Goal: Task Accomplishment & Management: Manage account settings

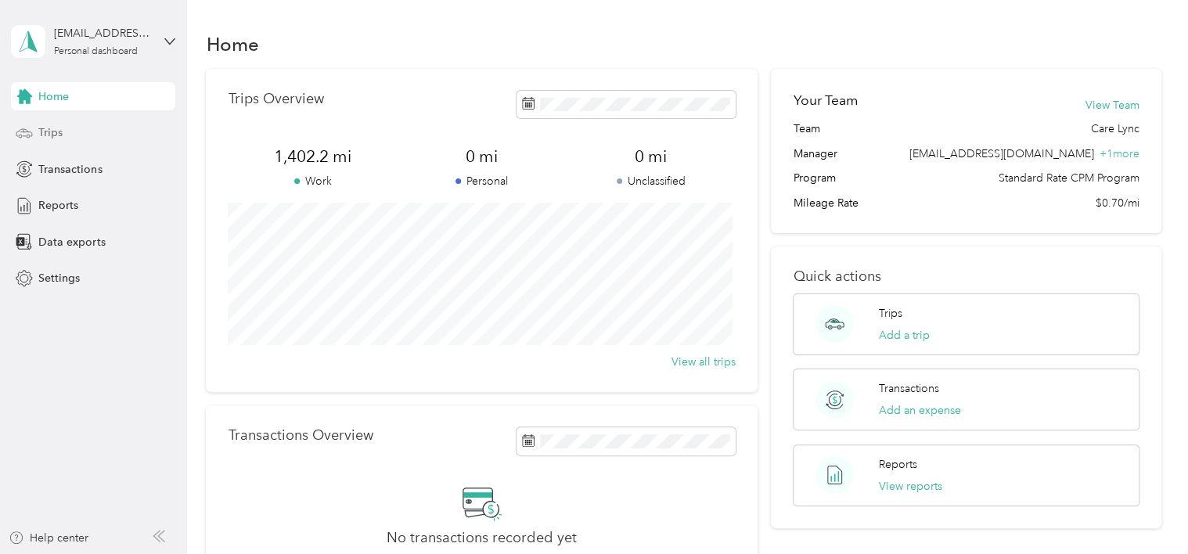
click at [28, 135] on icon at bounding box center [24, 132] width 17 height 17
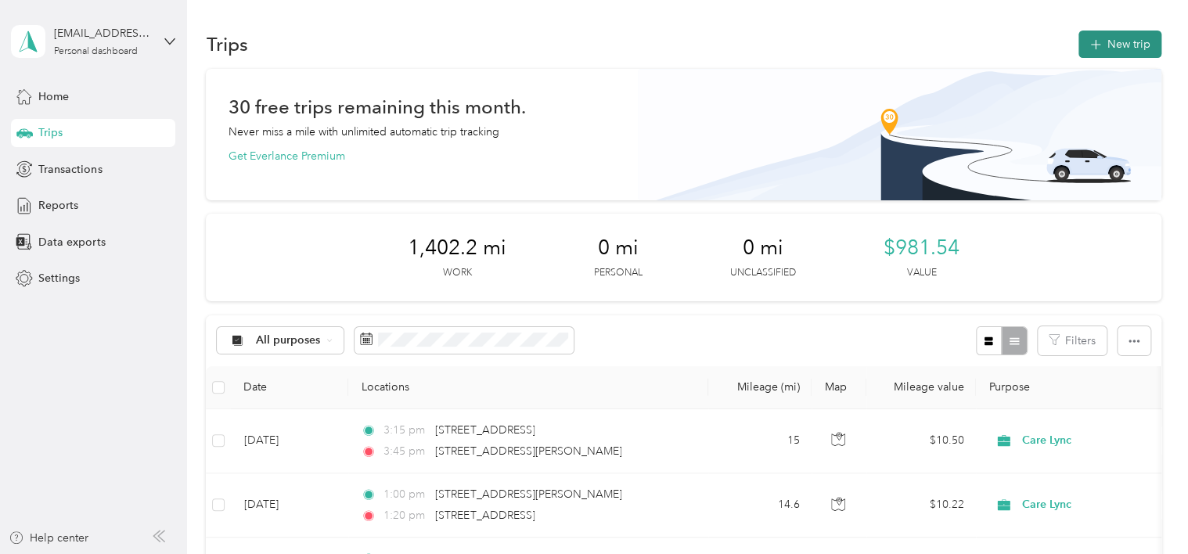
click at [1103, 47] on button "New trip" at bounding box center [1120, 44] width 83 height 27
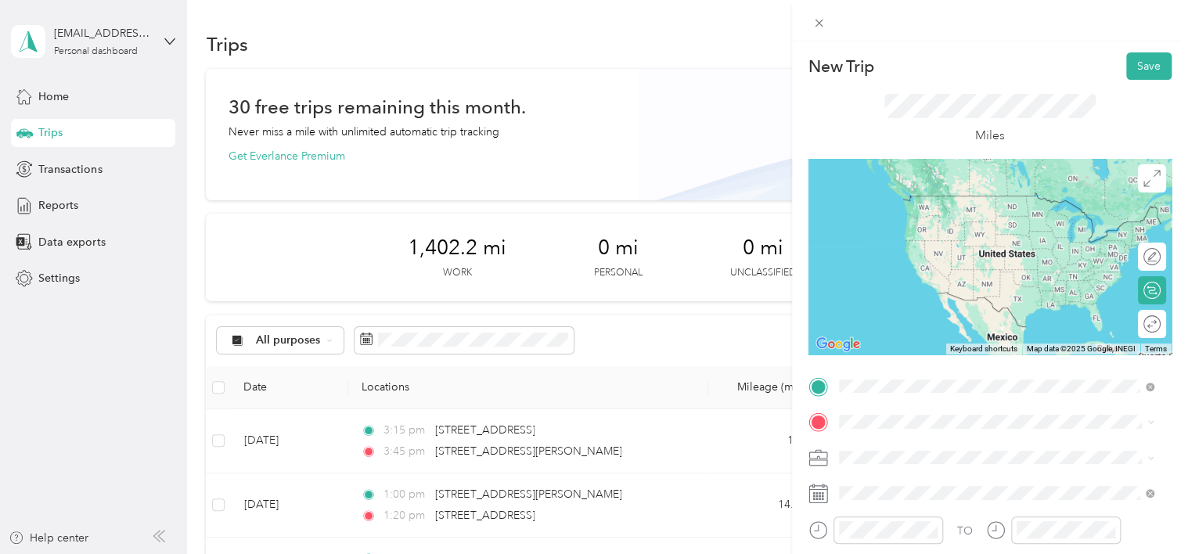
click at [934, 203] on span "[STREET_ADDRESS][PERSON_NAME][US_STATE]" at bounding box center [989, 196] width 243 height 14
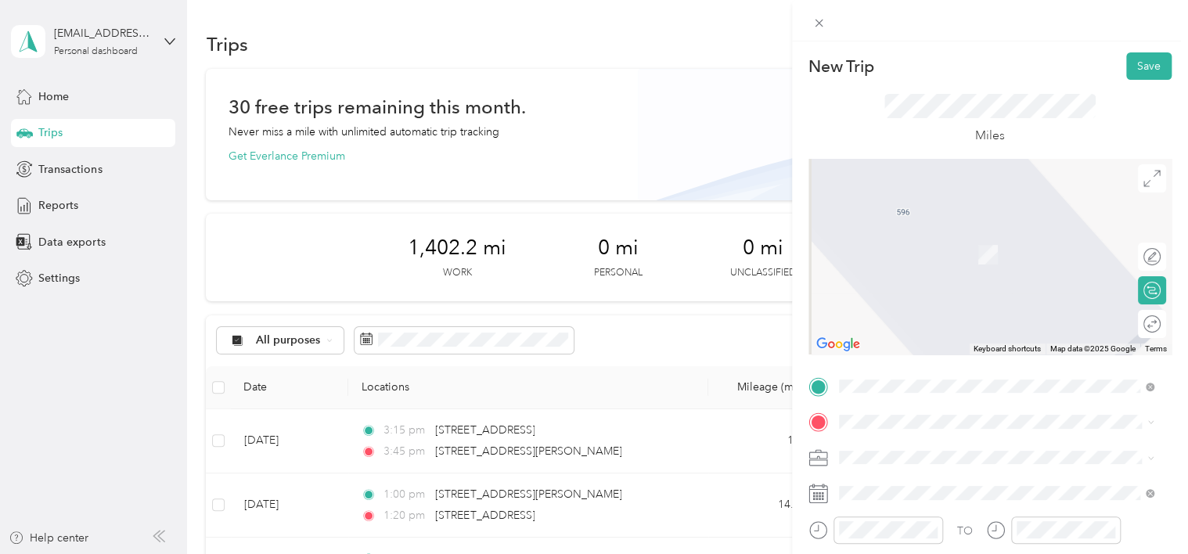
click at [921, 232] on span "[STREET_ADDRESS][US_STATE]" at bounding box center [946, 225] width 157 height 14
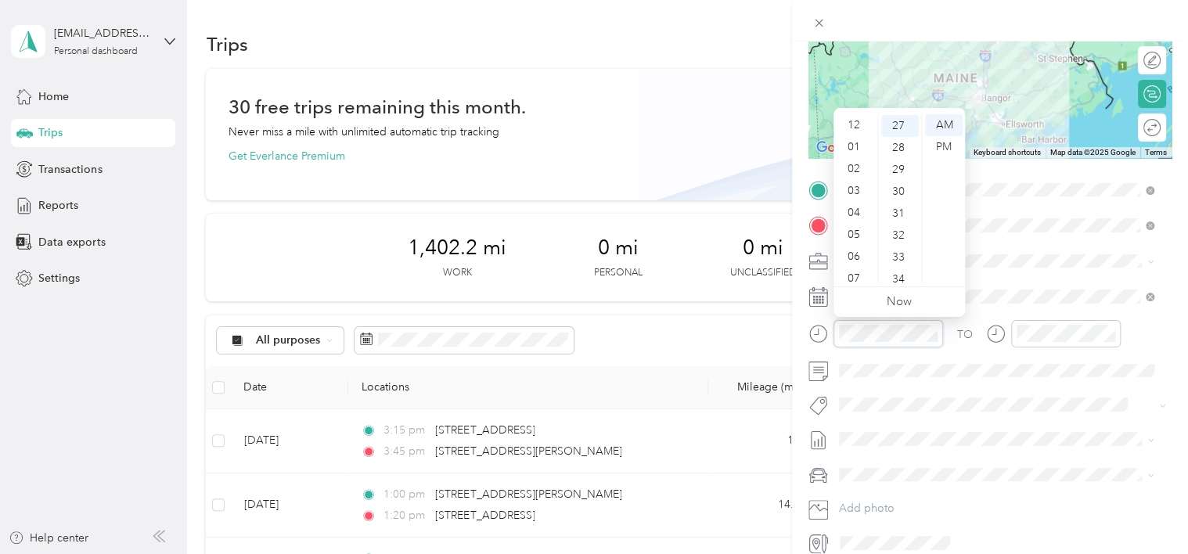
scroll to position [94, 0]
click at [942, 125] on div "AM" at bounding box center [944, 125] width 38 height 22
click at [905, 273] on div "45" at bounding box center [900, 280] width 38 height 22
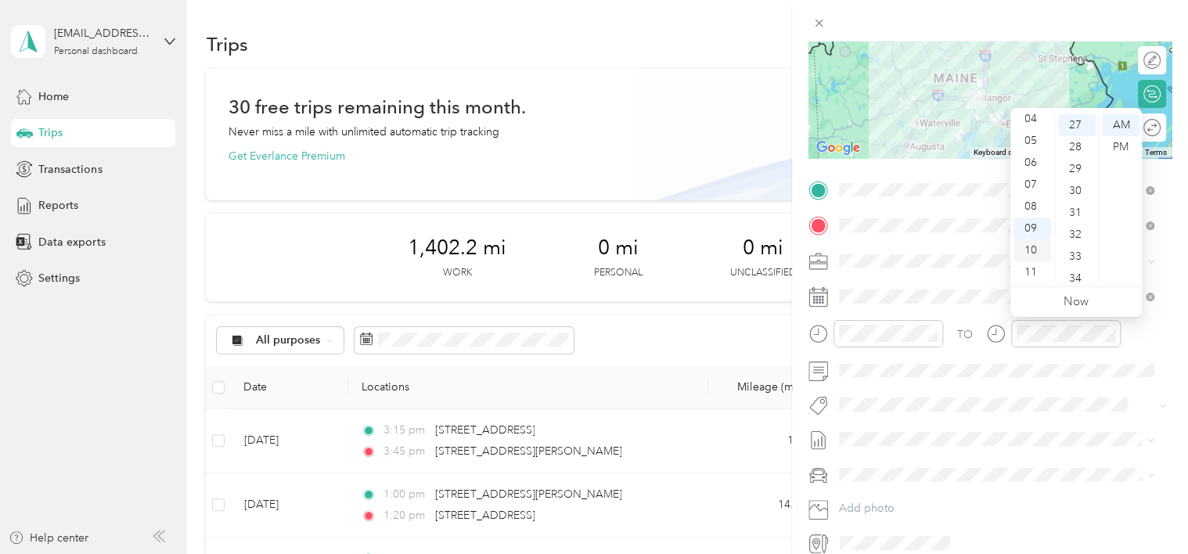
click at [1034, 254] on div "10" at bounding box center [1033, 251] width 38 height 22
click at [1076, 254] on div "45" at bounding box center [1077, 259] width 38 height 22
click at [1137, 339] on div "TO" at bounding box center [990, 339] width 363 height 38
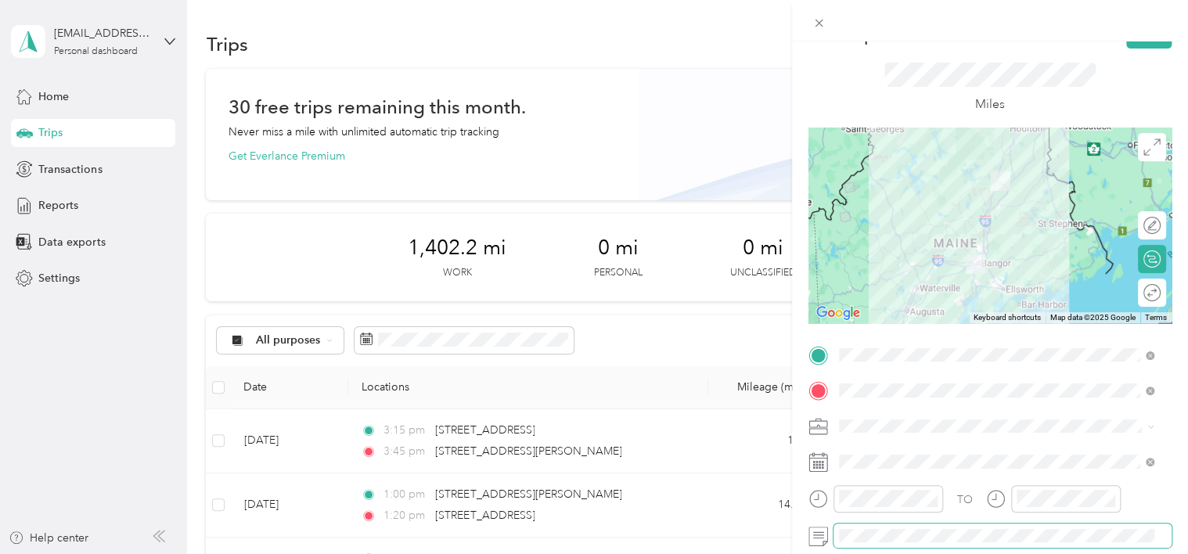
scroll to position [0, 0]
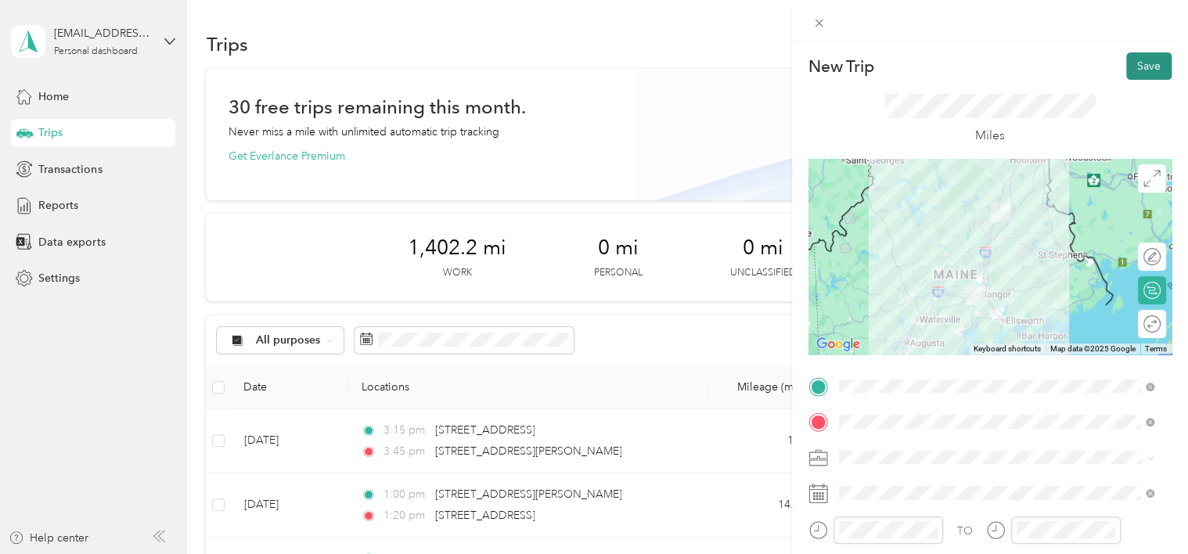
click at [1137, 65] on button "Save" at bounding box center [1148, 65] width 45 height 27
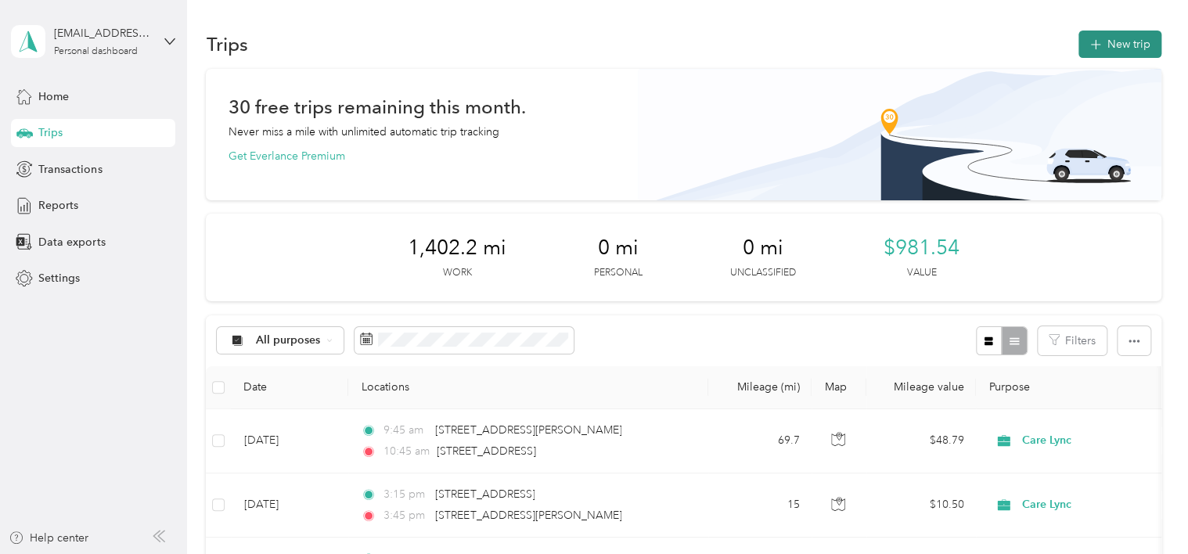
click at [1108, 46] on button "New trip" at bounding box center [1120, 44] width 83 height 27
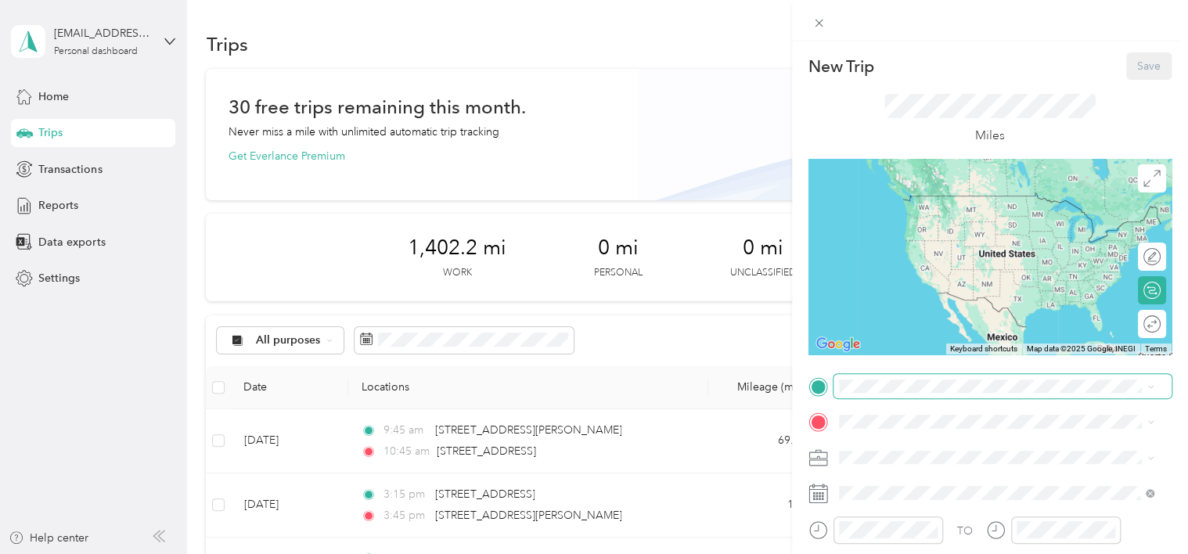
click at [856, 395] on span at bounding box center [1003, 386] width 338 height 25
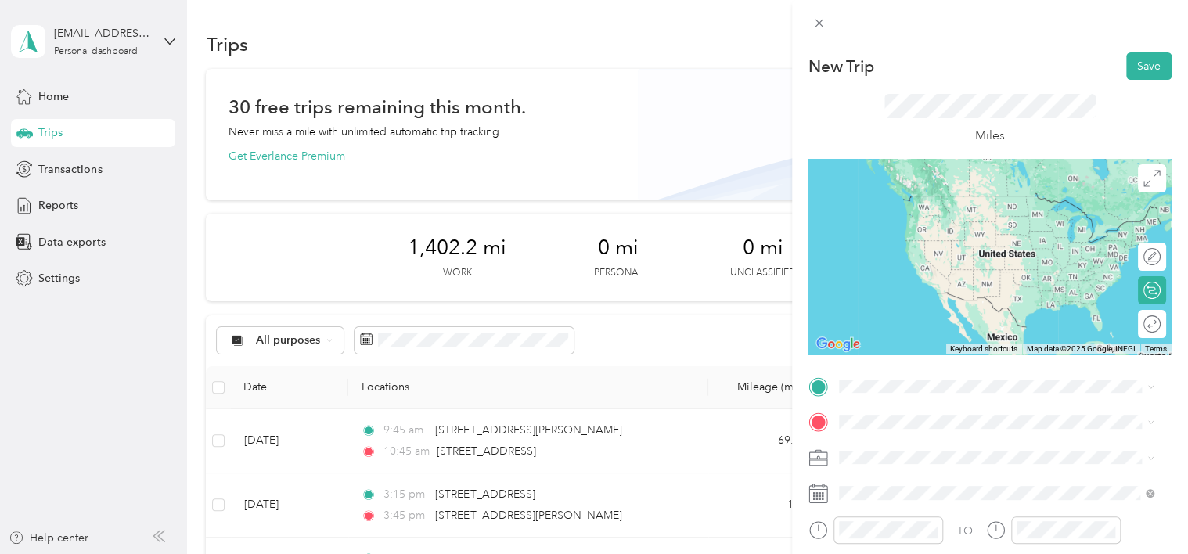
click at [932, 288] on span "[STREET_ADDRESS][US_STATE]" at bounding box center [946, 281] width 157 height 14
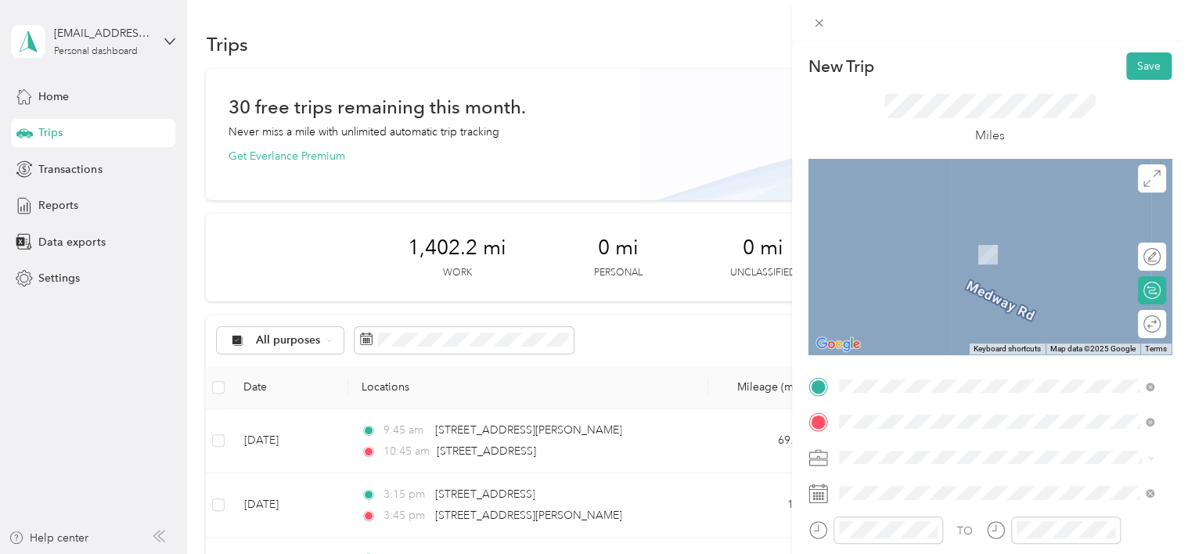
click at [947, 234] on span "[STREET_ADDRESS][PERSON_NAME][US_STATE]" at bounding box center [989, 232] width 243 height 14
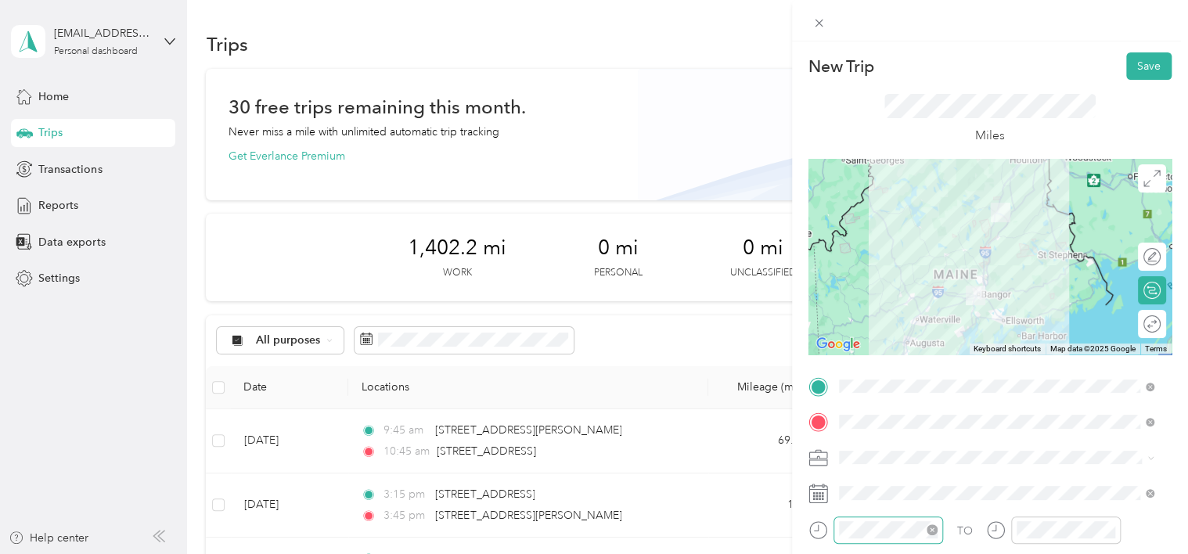
click at [930, 529] on icon "close-circle" at bounding box center [932, 529] width 11 height 11
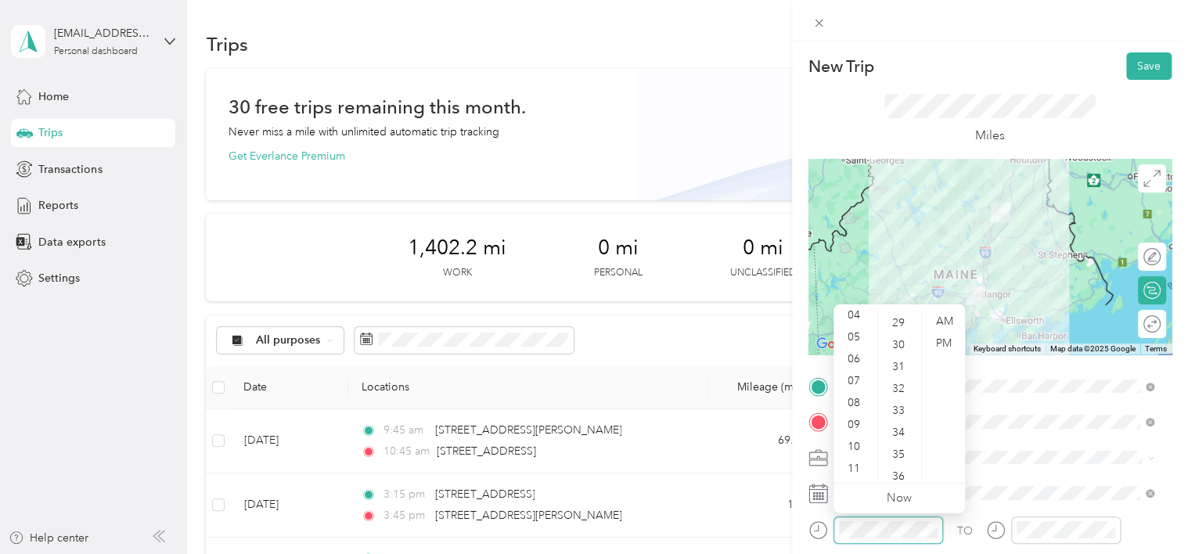
scroll to position [636, 0]
click at [855, 473] on div "11" at bounding box center [856, 469] width 38 height 22
click at [901, 337] on div "15" at bounding box center [900, 339] width 38 height 22
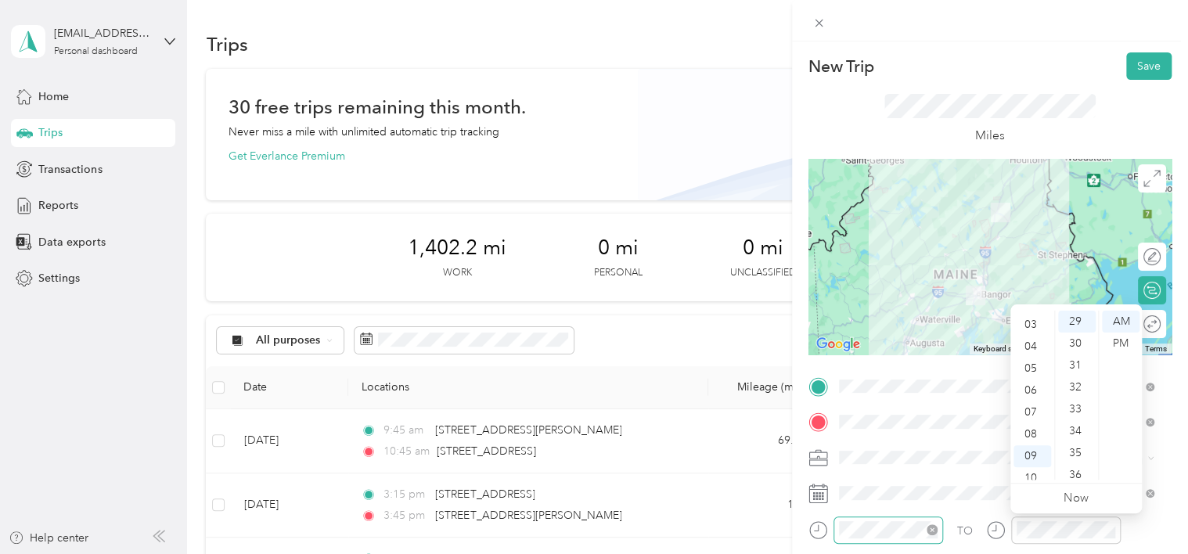
scroll to position [0, 0]
click at [1029, 323] on div "12" at bounding box center [1033, 322] width 38 height 22
click at [1078, 375] on div "15" at bounding box center [1077, 380] width 38 height 22
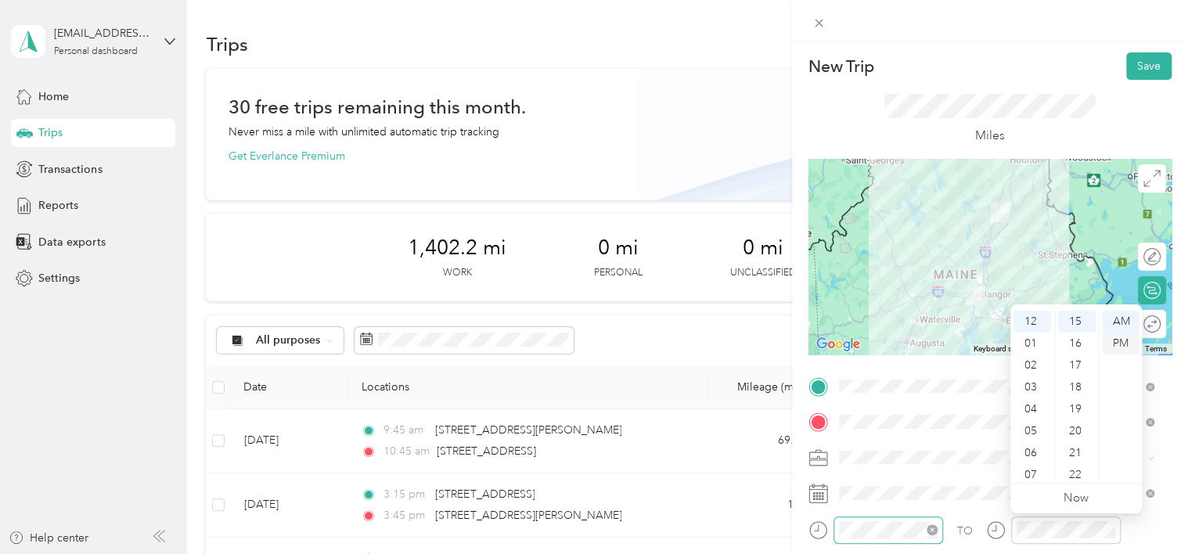
click at [1127, 344] on div "PM" at bounding box center [1121, 344] width 38 height 22
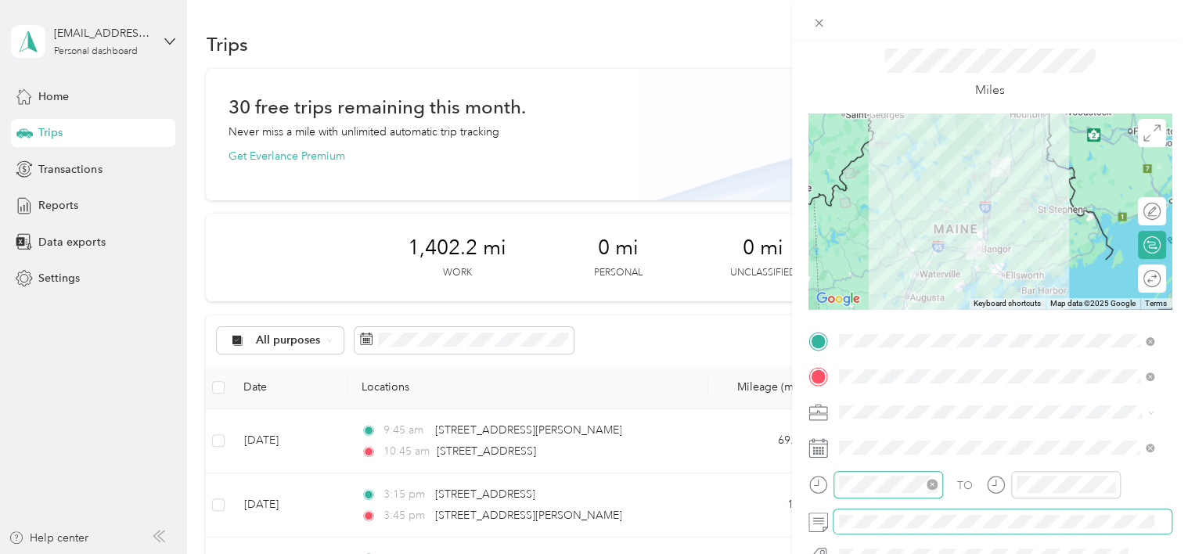
scroll to position [0, 0]
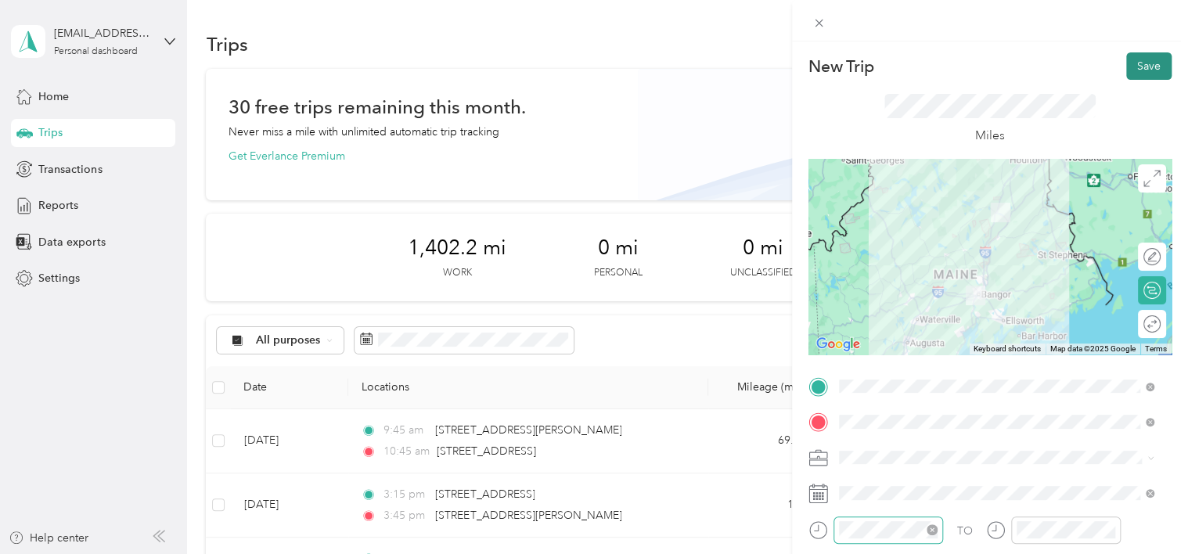
click at [1136, 66] on button "Save" at bounding box center [1148, 65] width 45 height 27
